Goal: Book appointment/travel/reservation

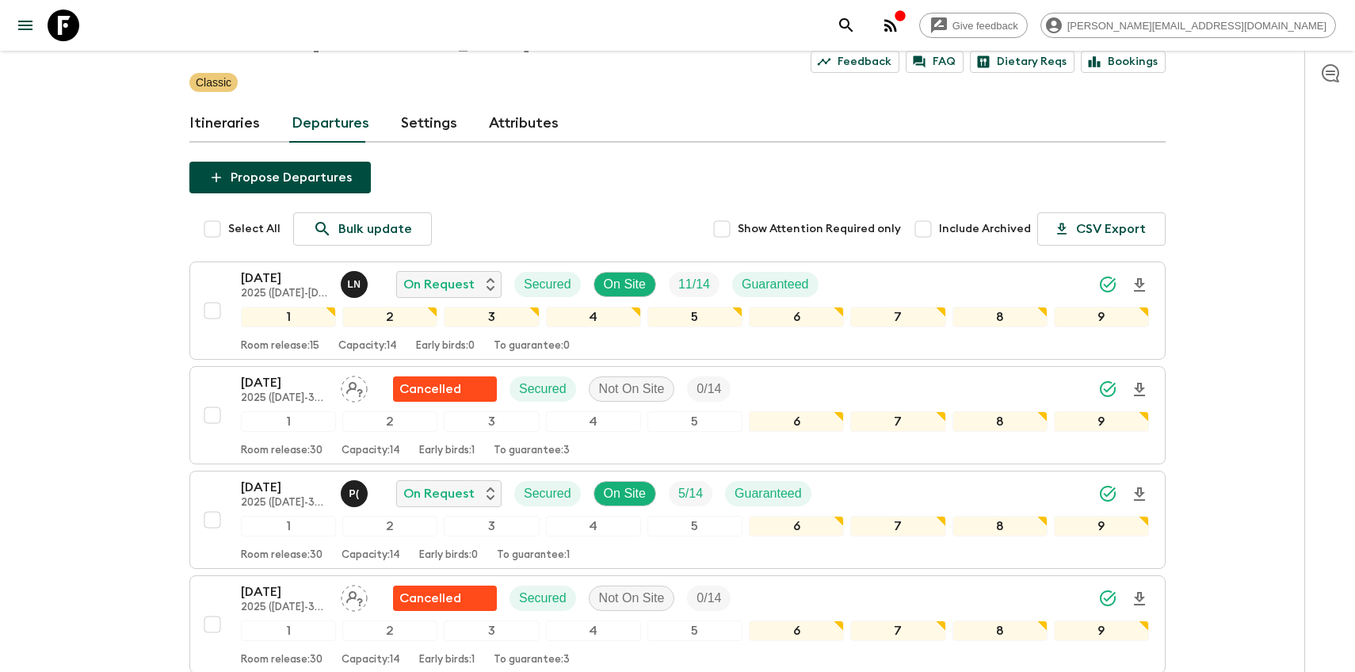
scroll to position [114, 0]
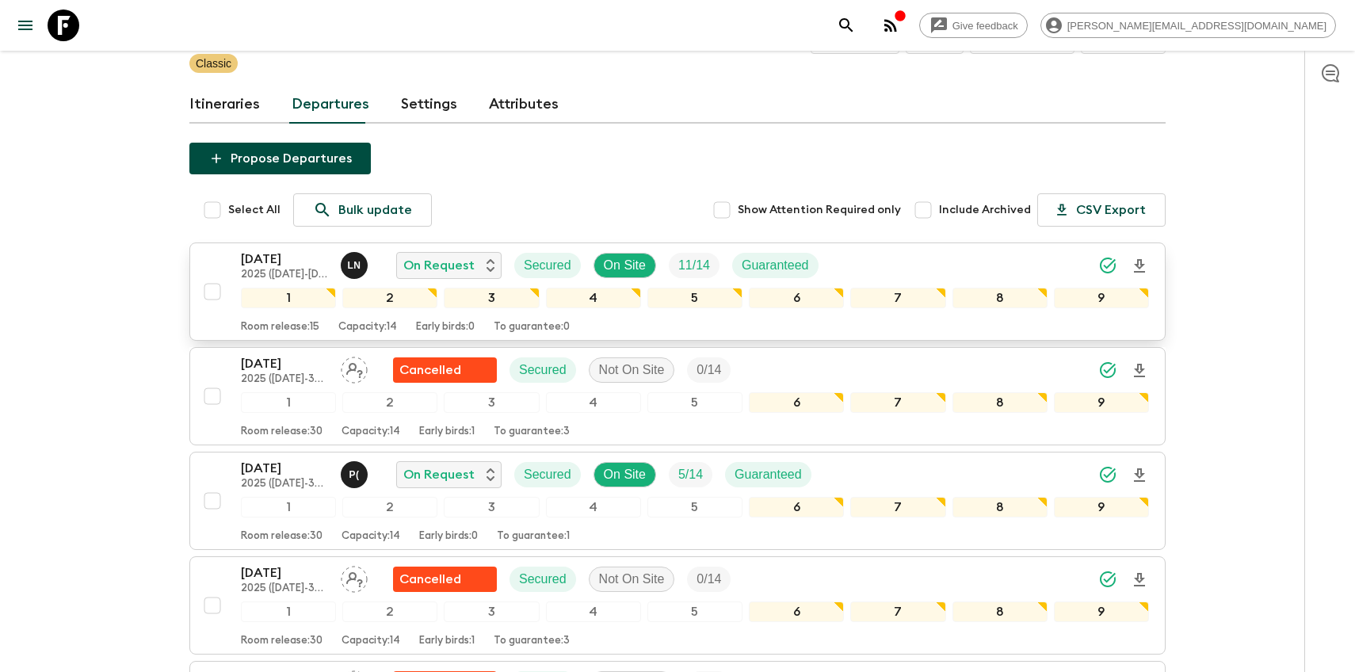
click at [269, 260] on p "[DATE]" at bounding box center [284, 259] width 87 height 19
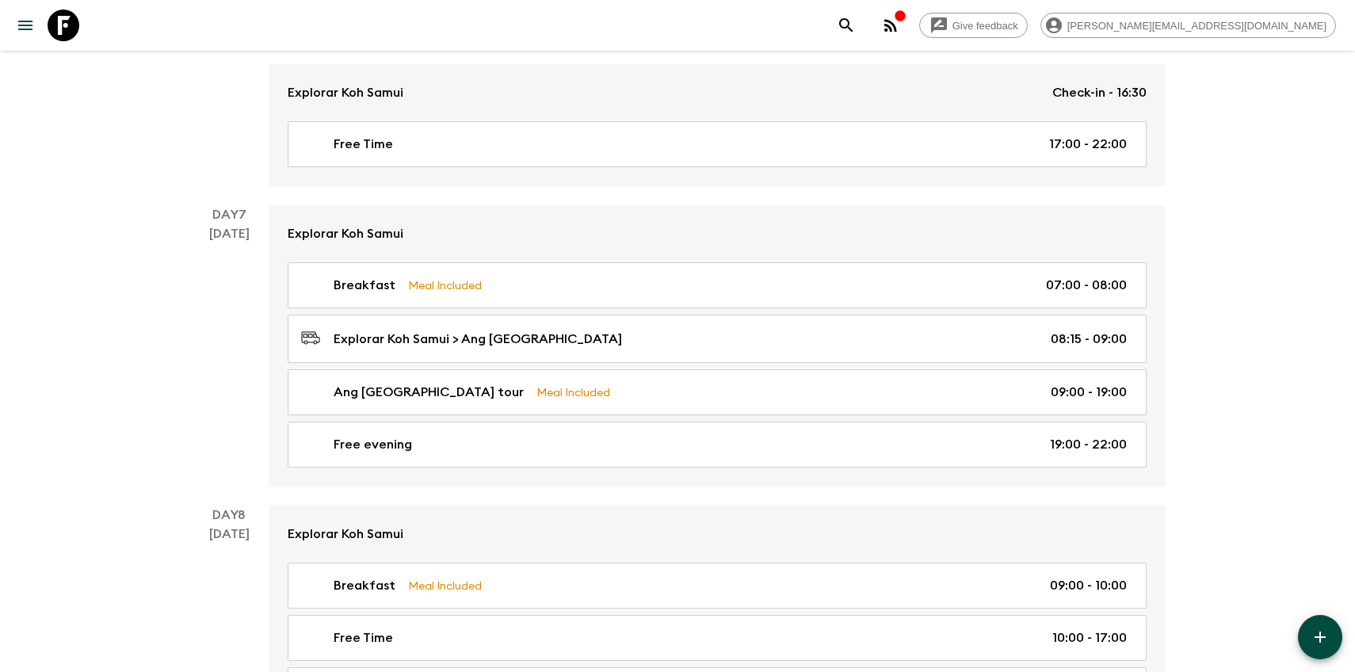
scroll to position [3075, 0]
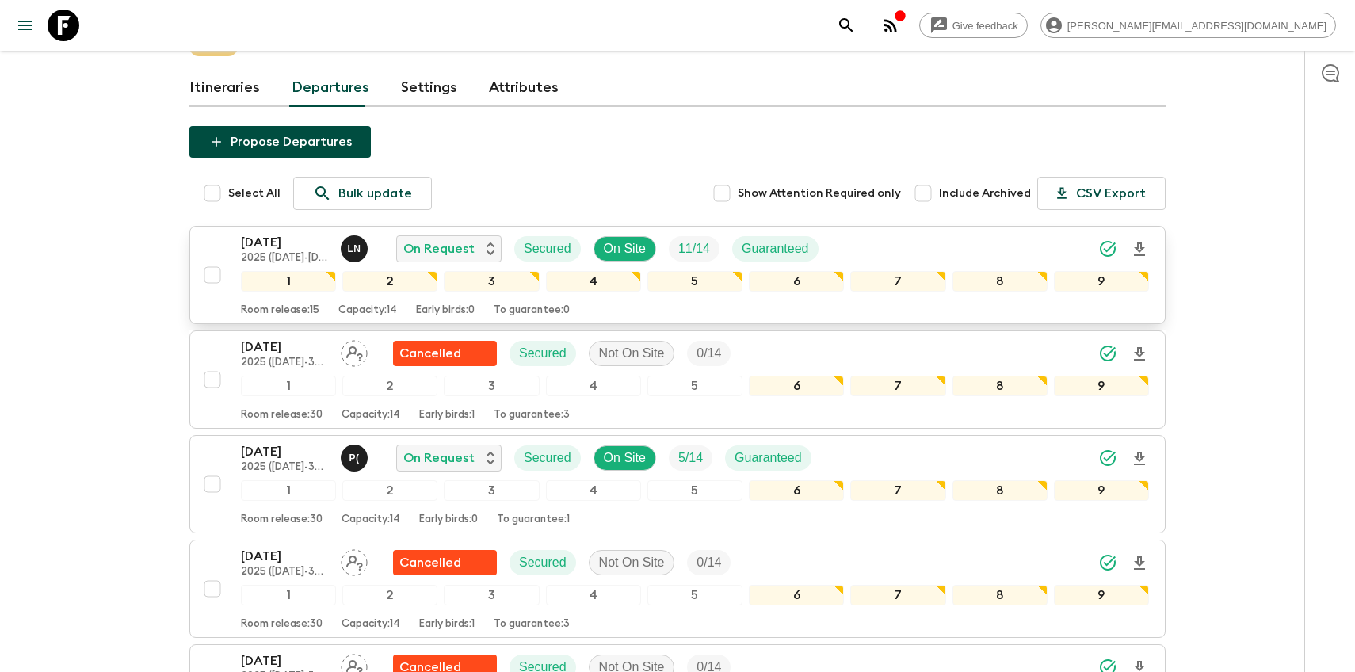
scroll to position [174, 0]
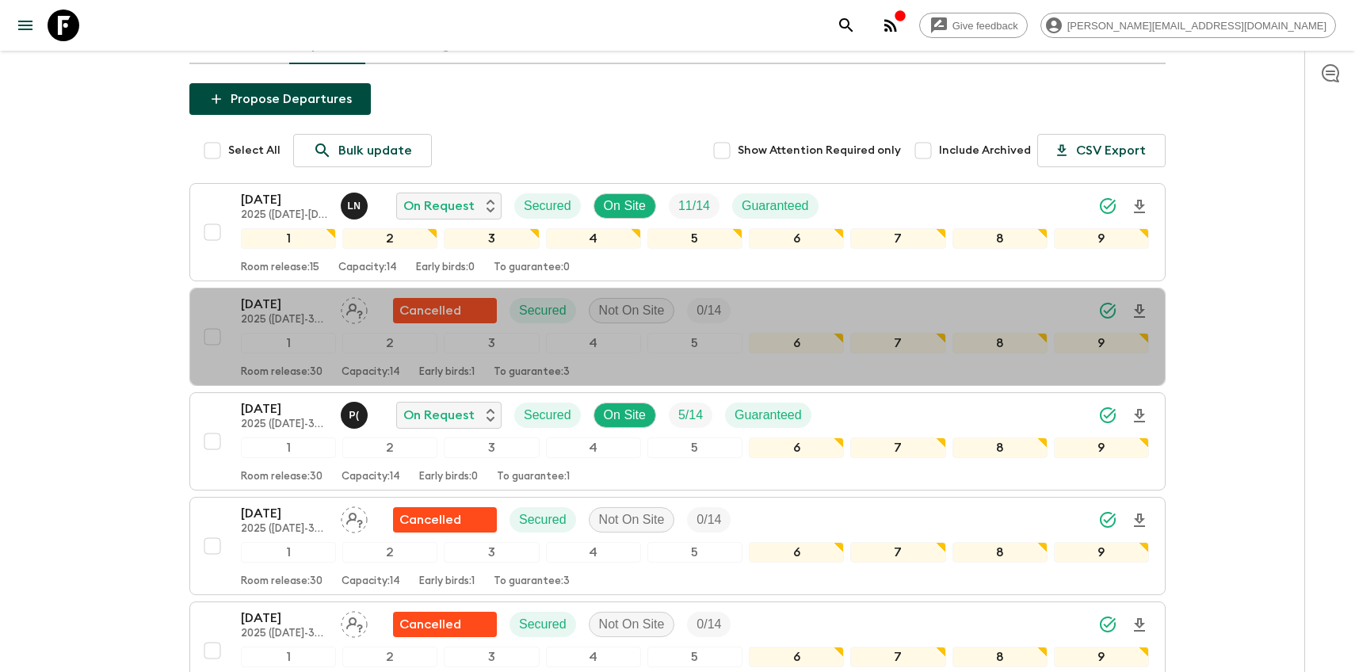
drag, startPoint x: 274, startPoint y: 304, endPoint x: 167, endPoint y: 329, distance: 110.0
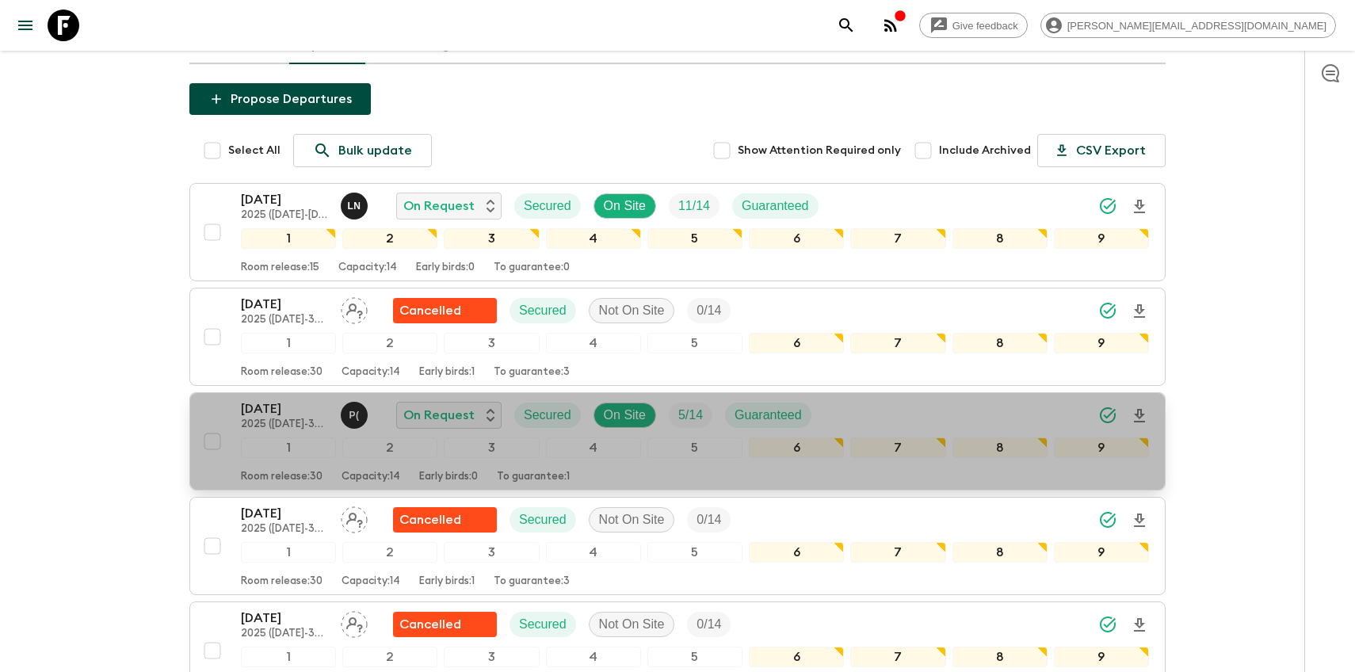
click at [261, 413] on p "[DATE]" at bounding box center [284, 408] width 87 height 19
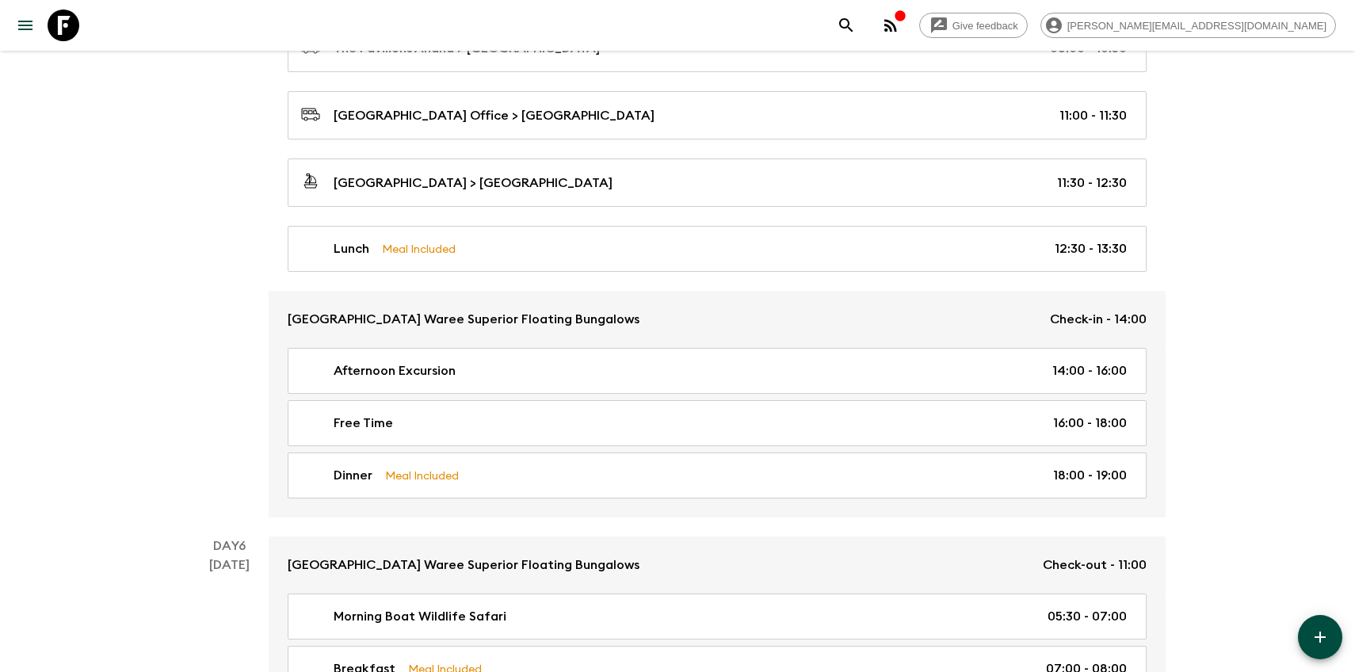
scroll to position [1753, 0]
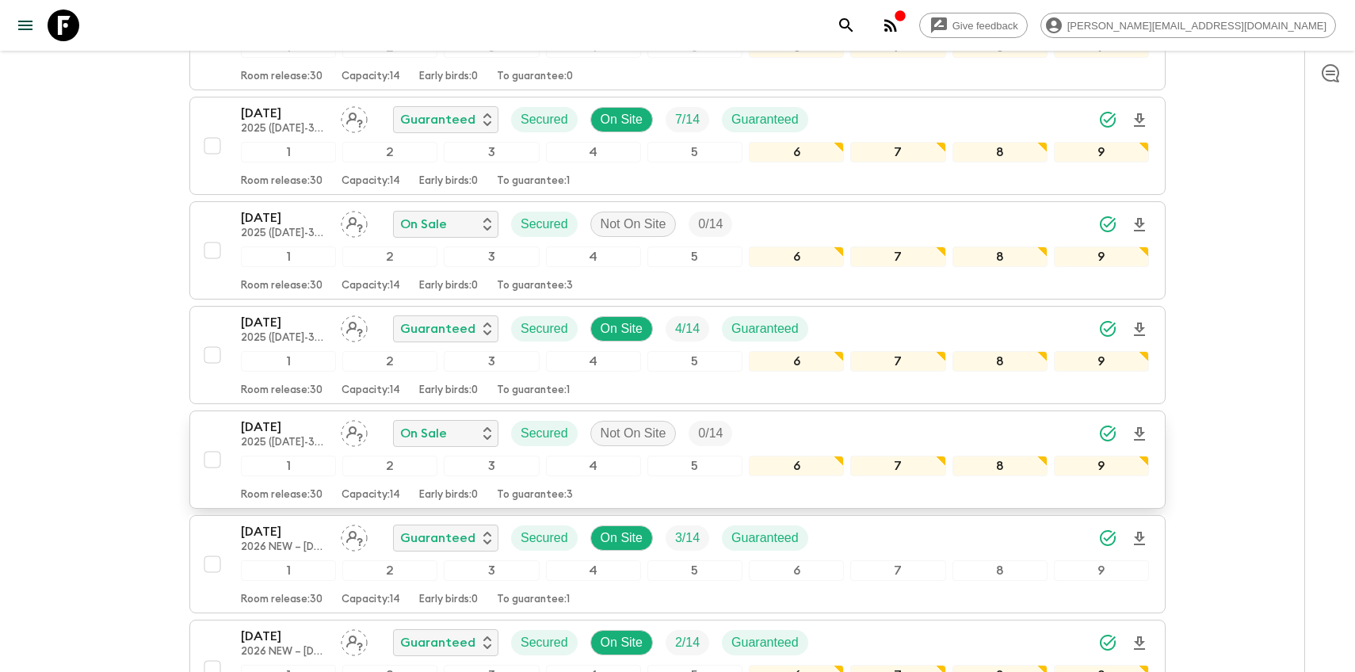
scroll to position [1621, 0]
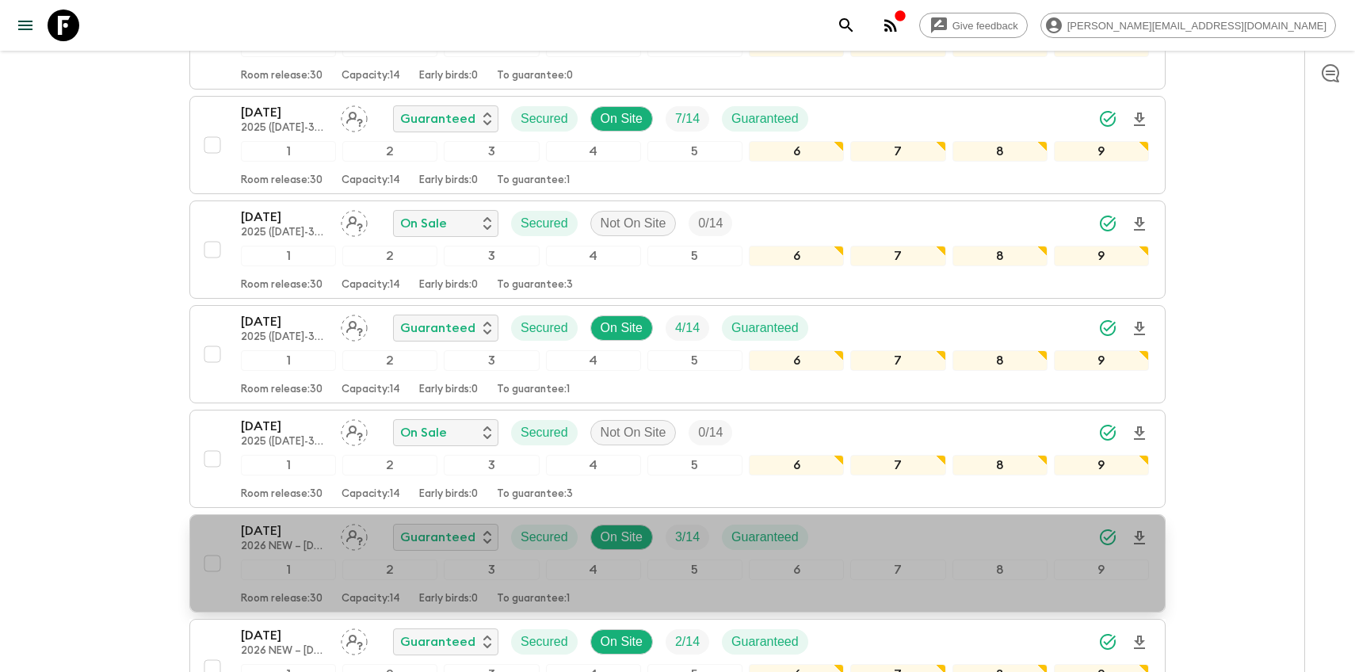
click at [292, 536] on p "[DATE]" at bounding box center [284, 530] width 87 height 19
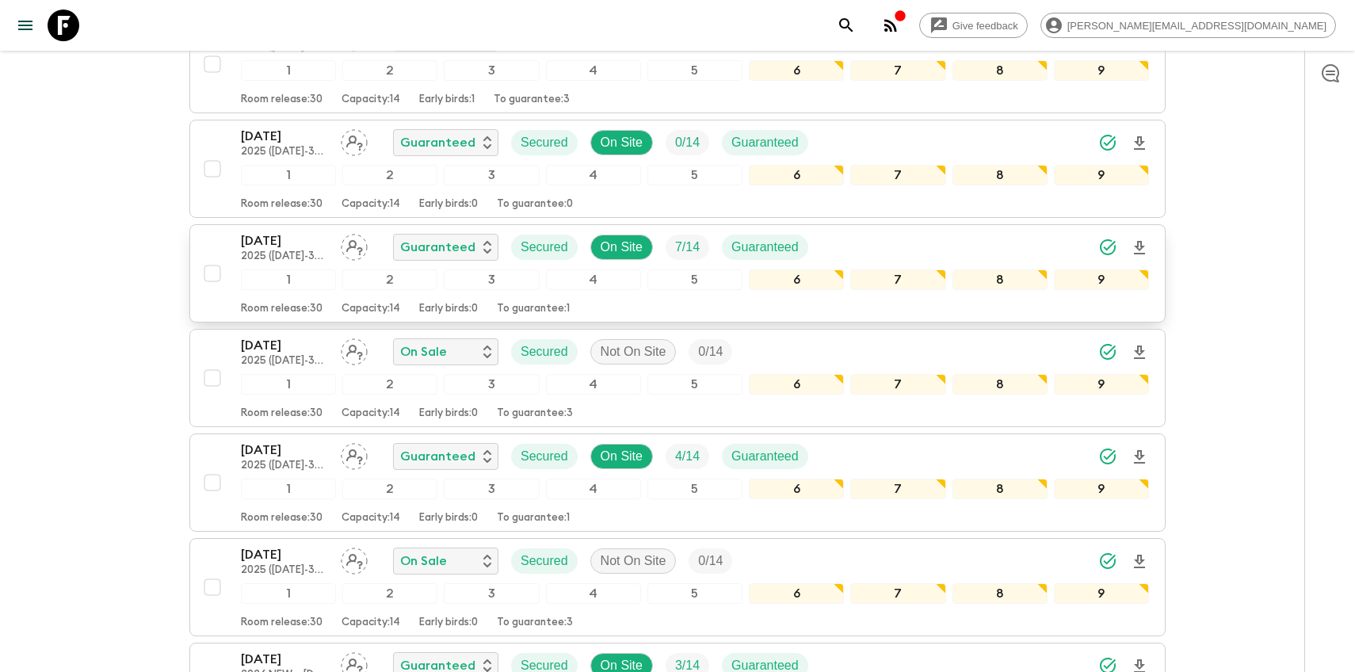
scroll to position [1493, 0]
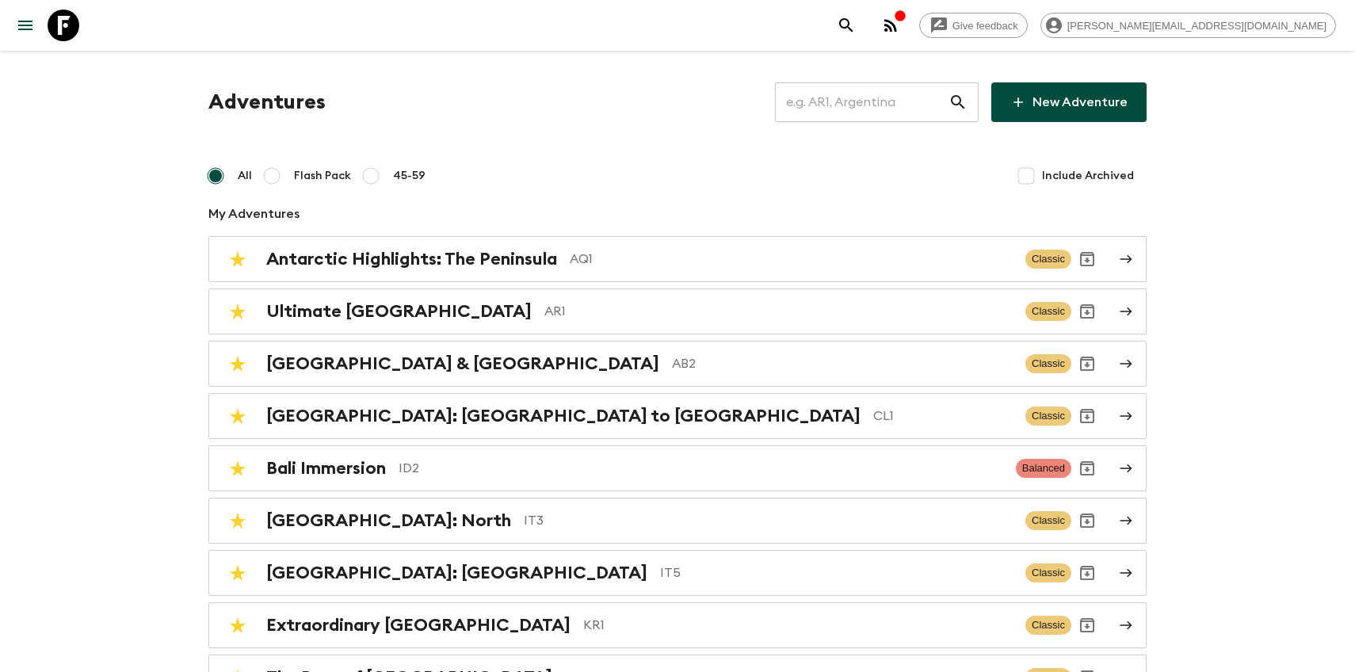
click at [896, 112] on input "text" at bounding box center [862, 102] width 174 height 44
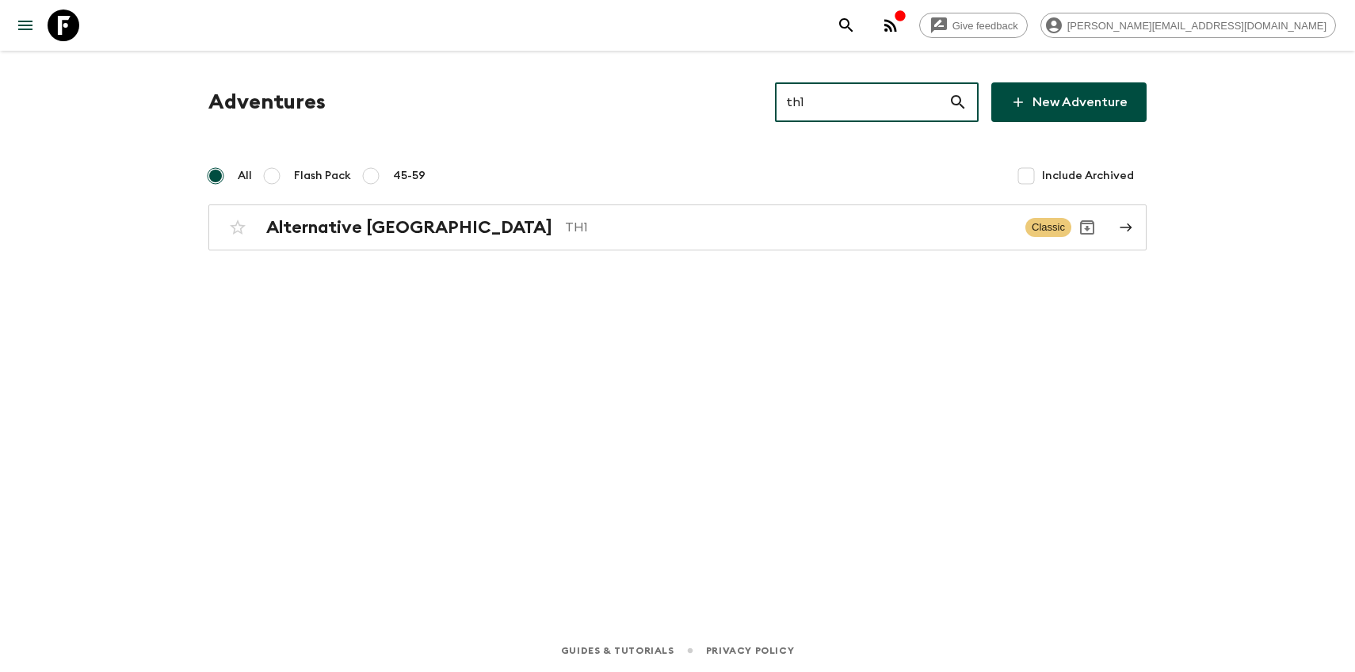
type input "th1"
click at [309, 256] on div "Adventures th1 ​ New Adventure All Flash Pack 45-59 Include Archived Alternativ…" at bounding box center [677, 318] width 1014 height 534
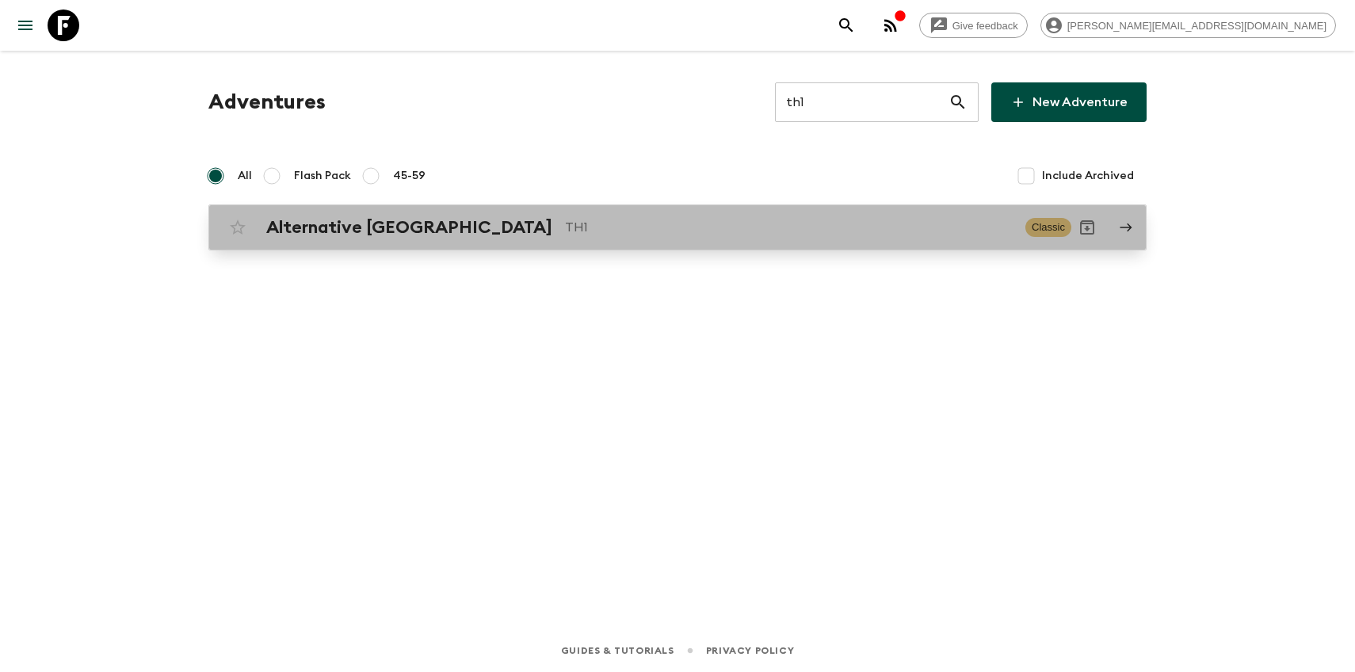
click at [311, 224] on h2 "Alternative [GEOGRAPHIC_DATA]" at bounding box center [409, 227] width 286 height 21
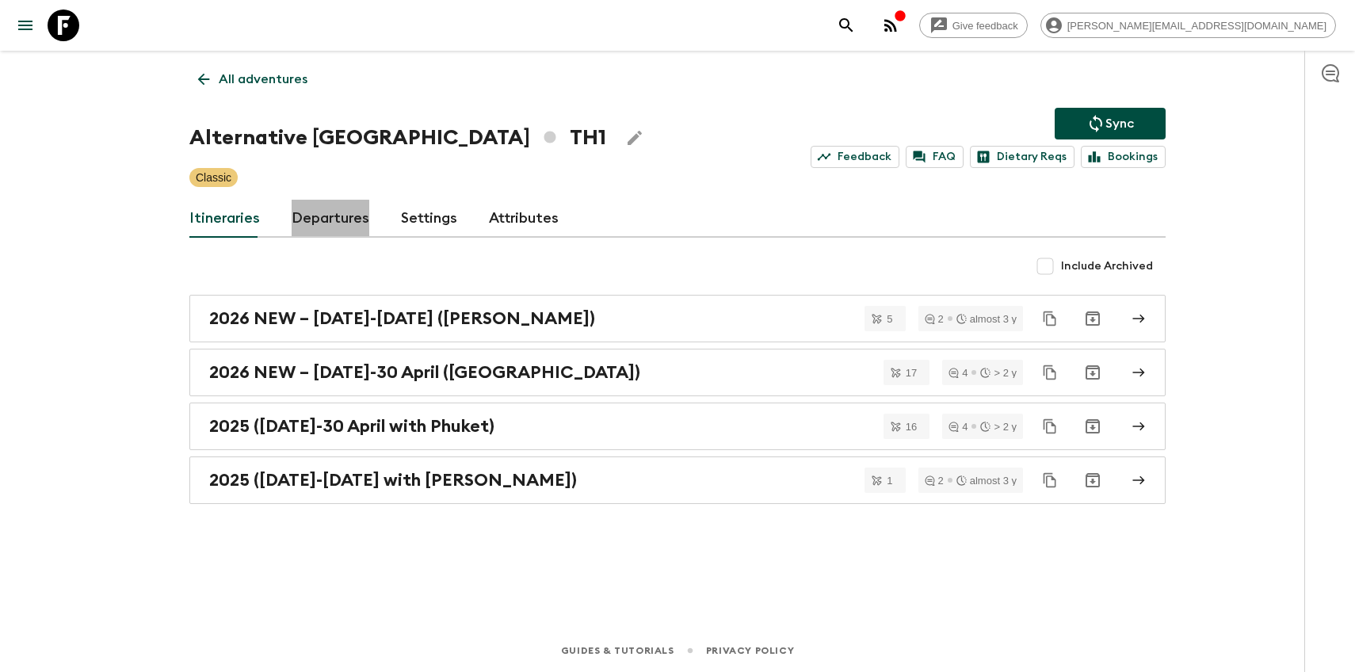
click at [318, 231] on link "Departures" at bounding box center [331, 219] width 78 height 38
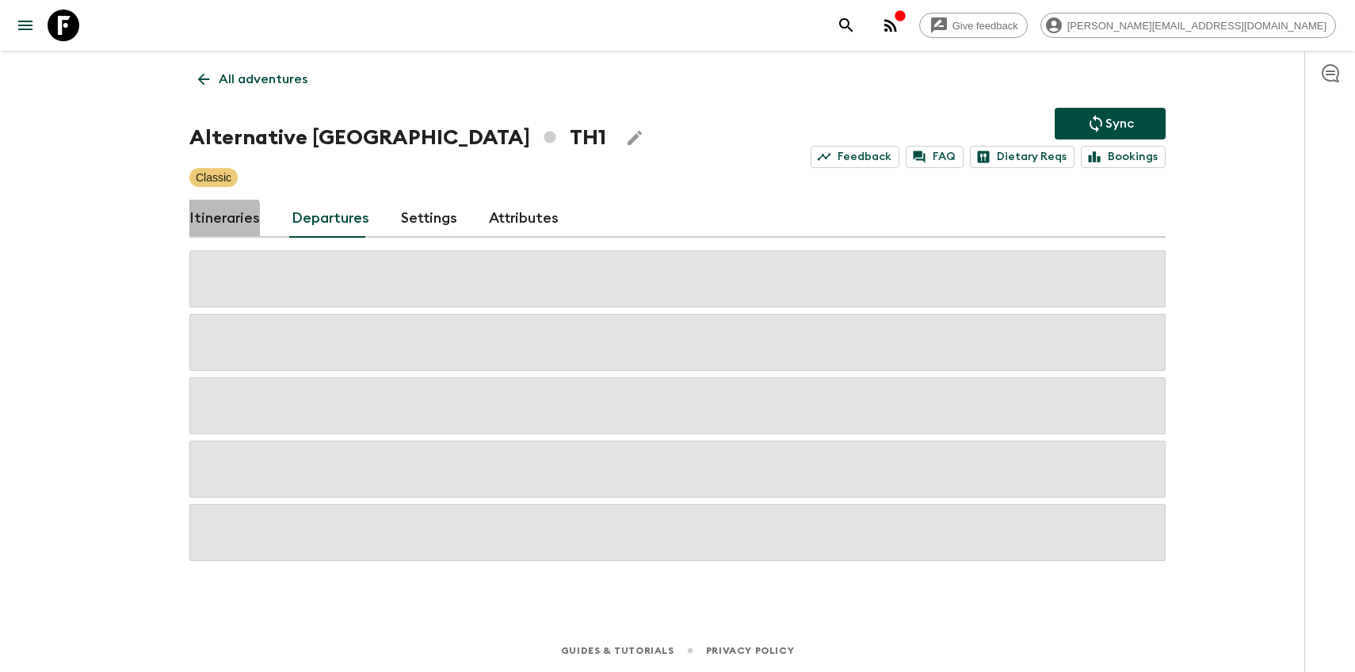
click at [213, 223] on link "Itineraries" at bounding box center [224, 219] width 71 height 38
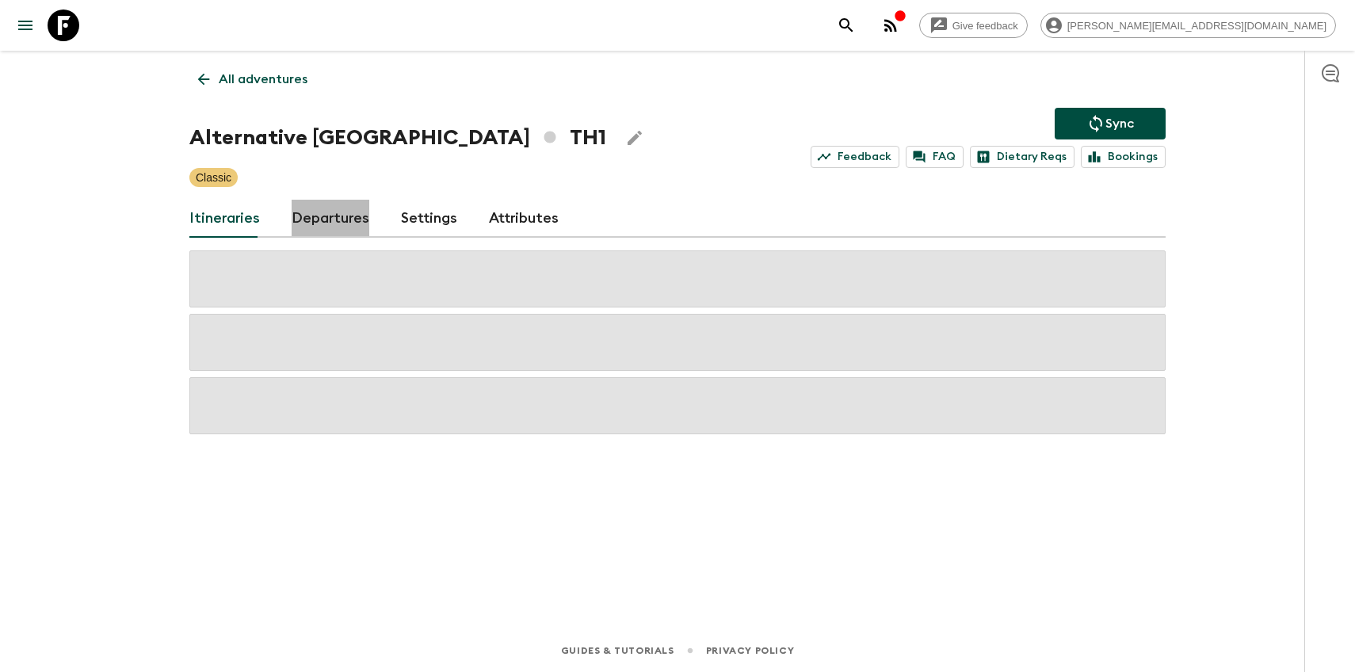
click at [334, 212] on link "Departures" at bounding box center [331, 219] width 78 height 38
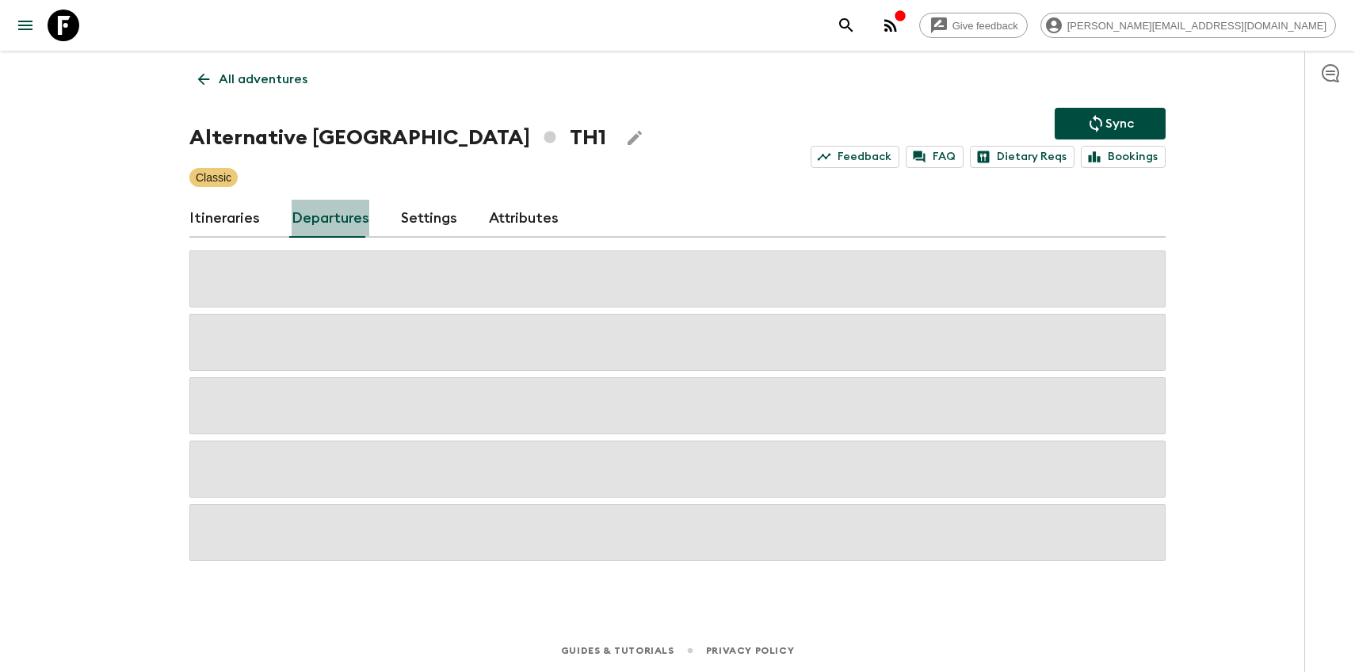
click at [311, 220] on link "Departures" at bounding box center [331, 219] width 78 height 38
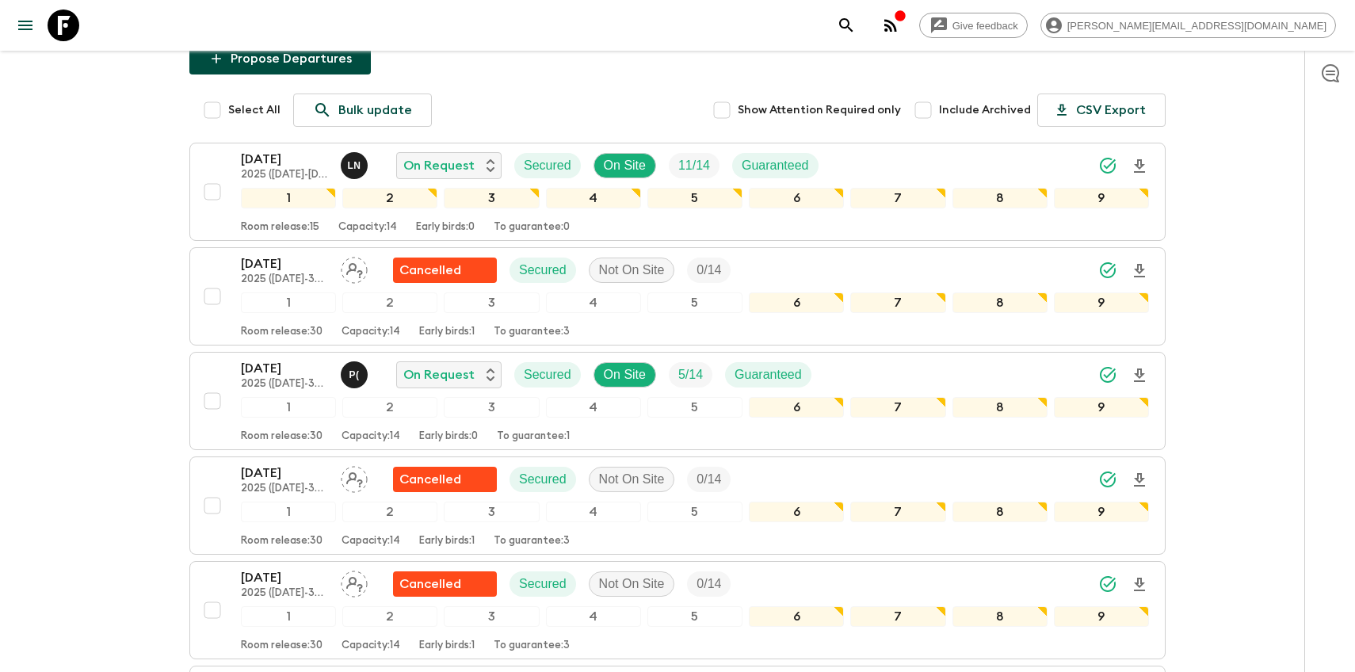
scroll to position [264, 0]
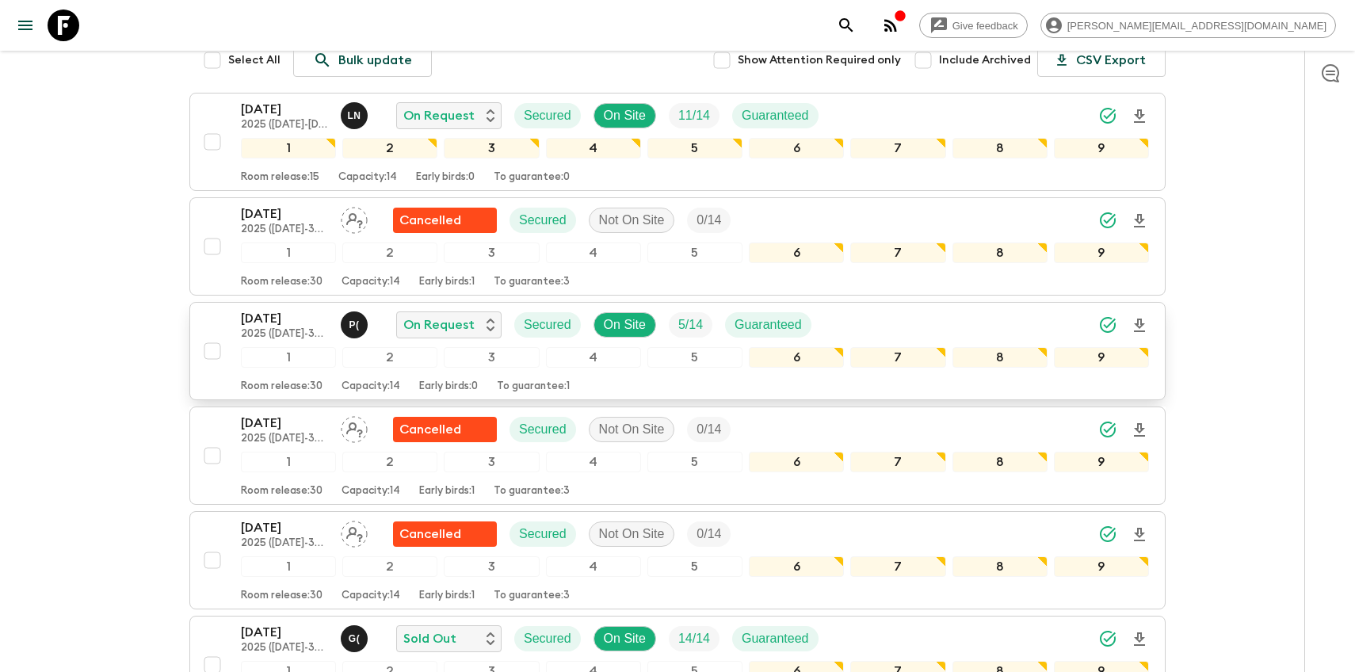
click at [264, 330] on p "2025 ([DATE]-30 April with Phuket)" at bounding box center [284, 334] width 87 height 13
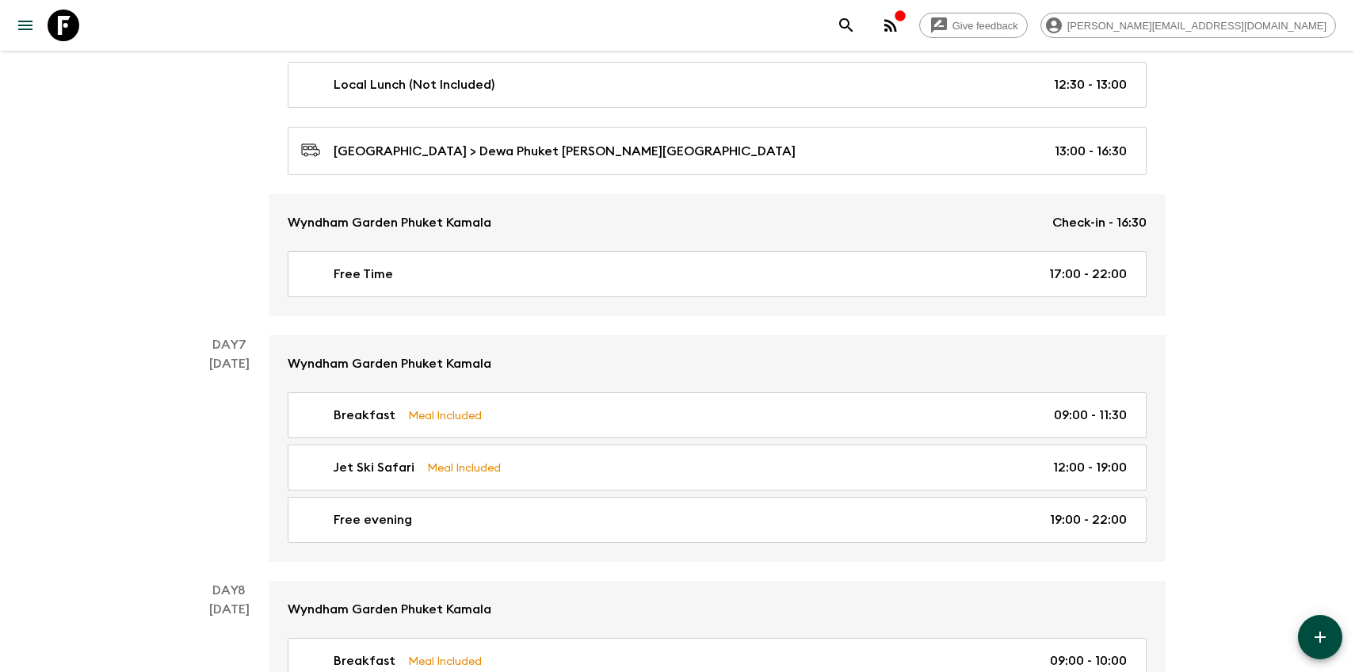
scroll to position [3129, 0]
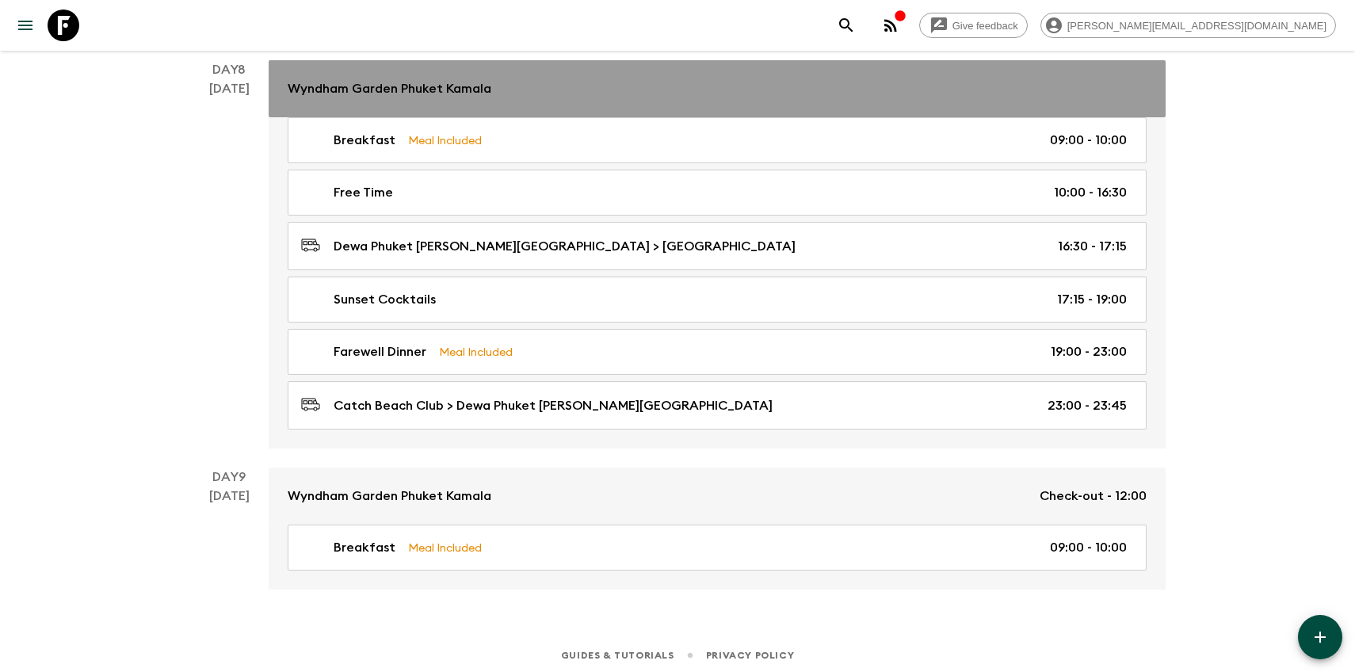
click at [372, 81] on p "Wyndham Garden Phuket Kamala" at bounding box center [390, 88] width 204 height 19
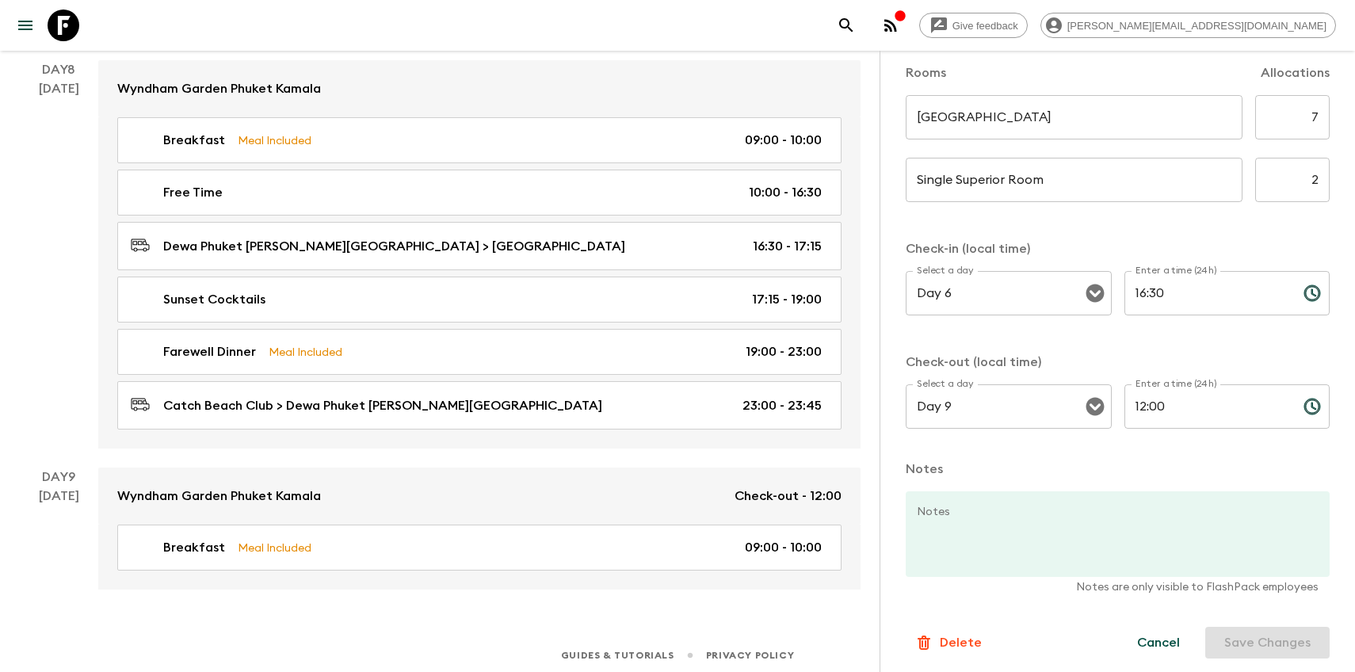
scroll to position [471, 0]
click at [69, 27] on icon at bounding box center [64, 26] width 32 height 32
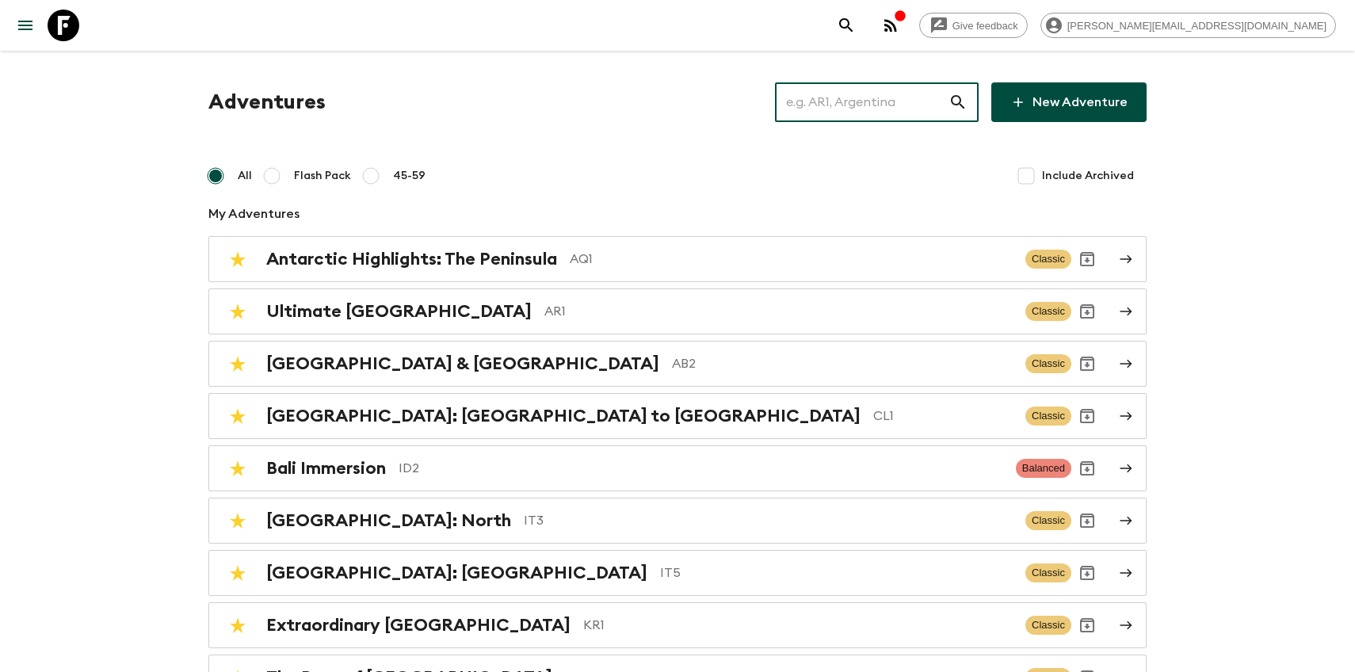
click at [823, 102] on input "text" at bounding box center [862, 102] width 174 height 44
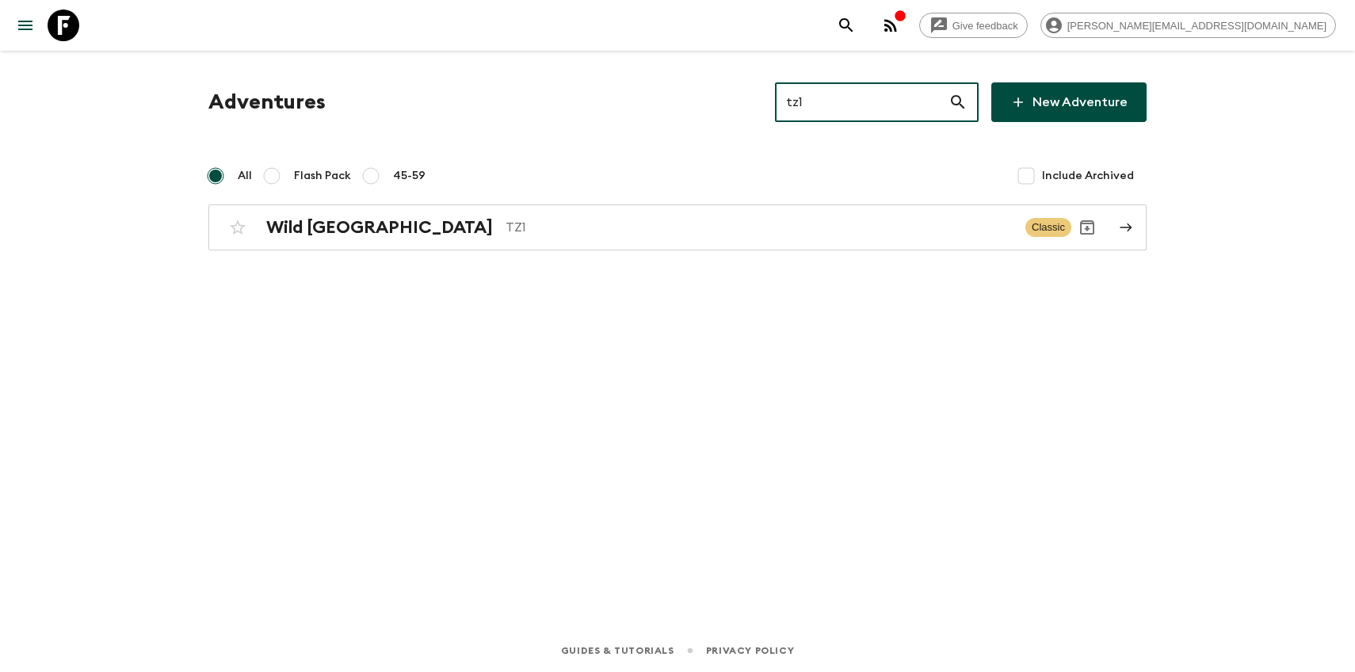
type input "tz1"
click at [587, 250] on div "Adventures tz1 ​ New Adventure All Flash Pack 45-59 Include Archived Wild [GEOG…" at bounding box center [677, 318] width 1014 height 534
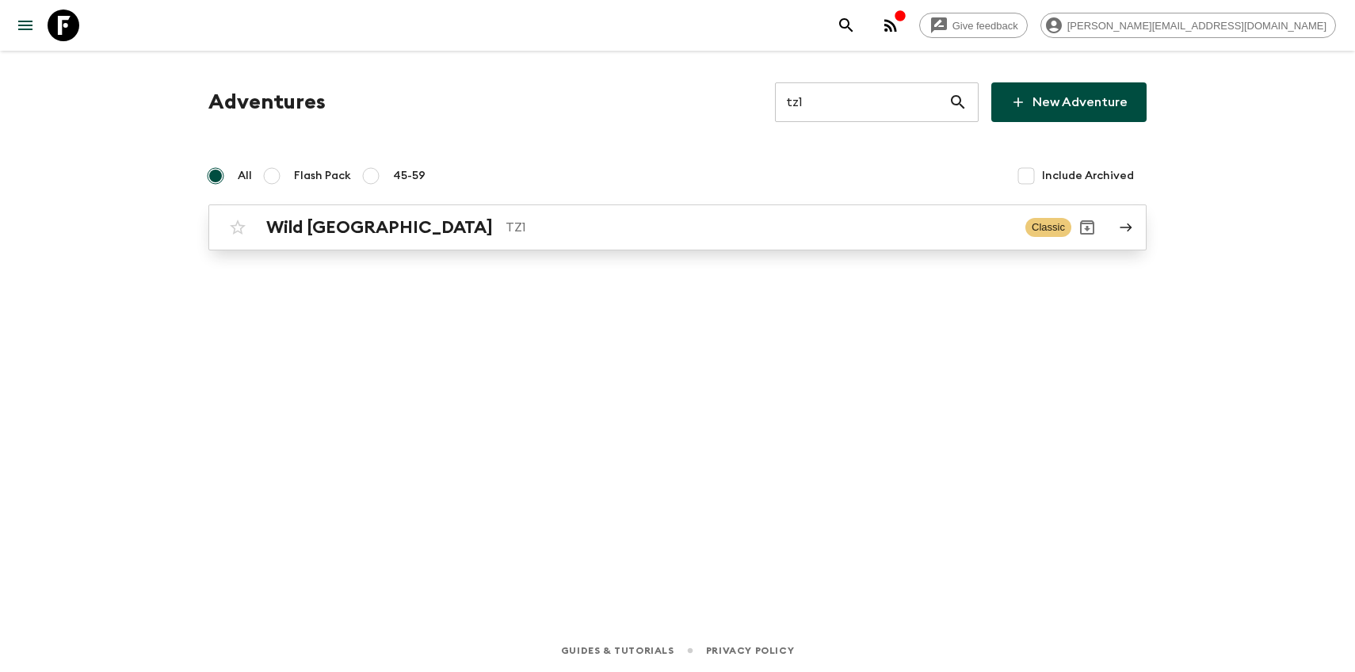
click at [586, 237] on div "Wild Tanzania TZ1" at bounding box center [639, 227] width 747 height 21
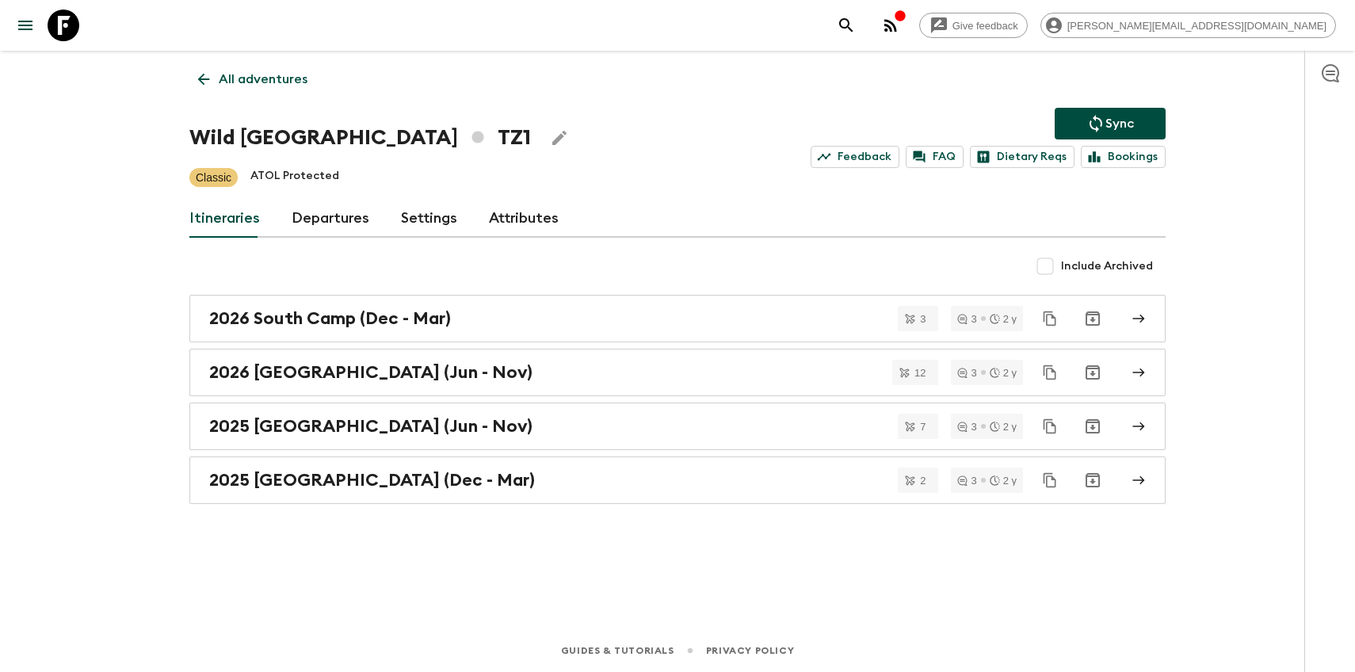
click at [349, 231] on link "Departures" at bounding box center [331, 219] width 78 height 38
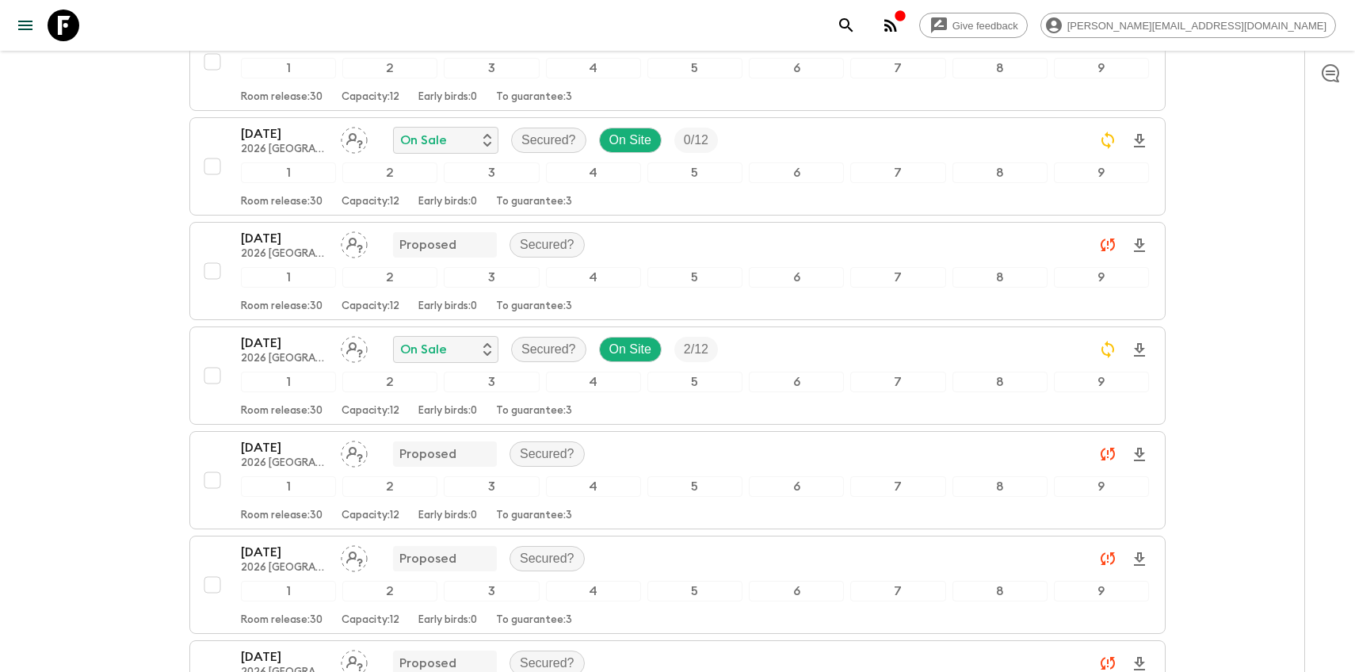
scroll to position [1728, 0]
